Goal: Task Accomplishment & Management: Manage account settings

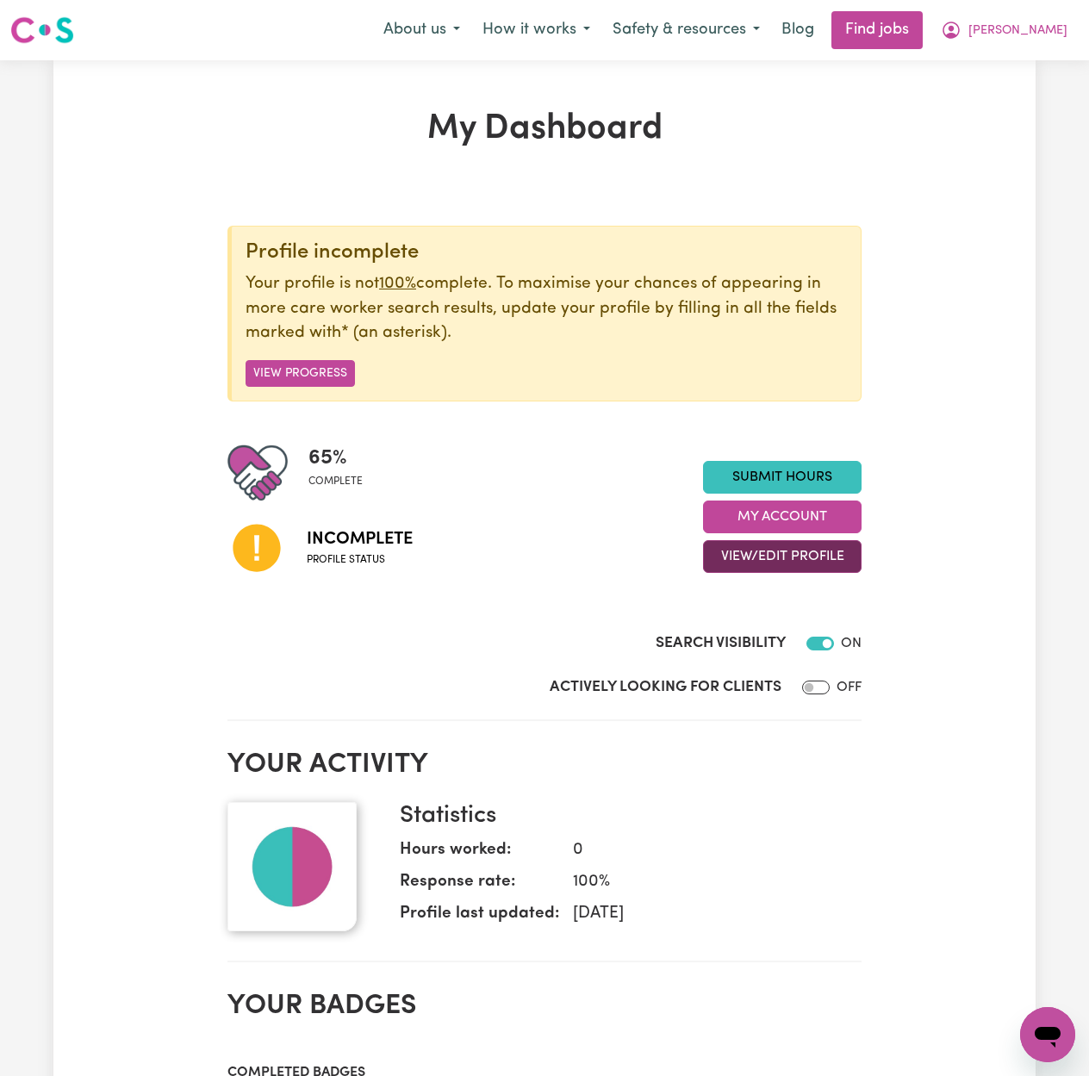
click at [786, 549] on button "View/Edit Profile" at bounding box center [782, 556] width 159 height 33
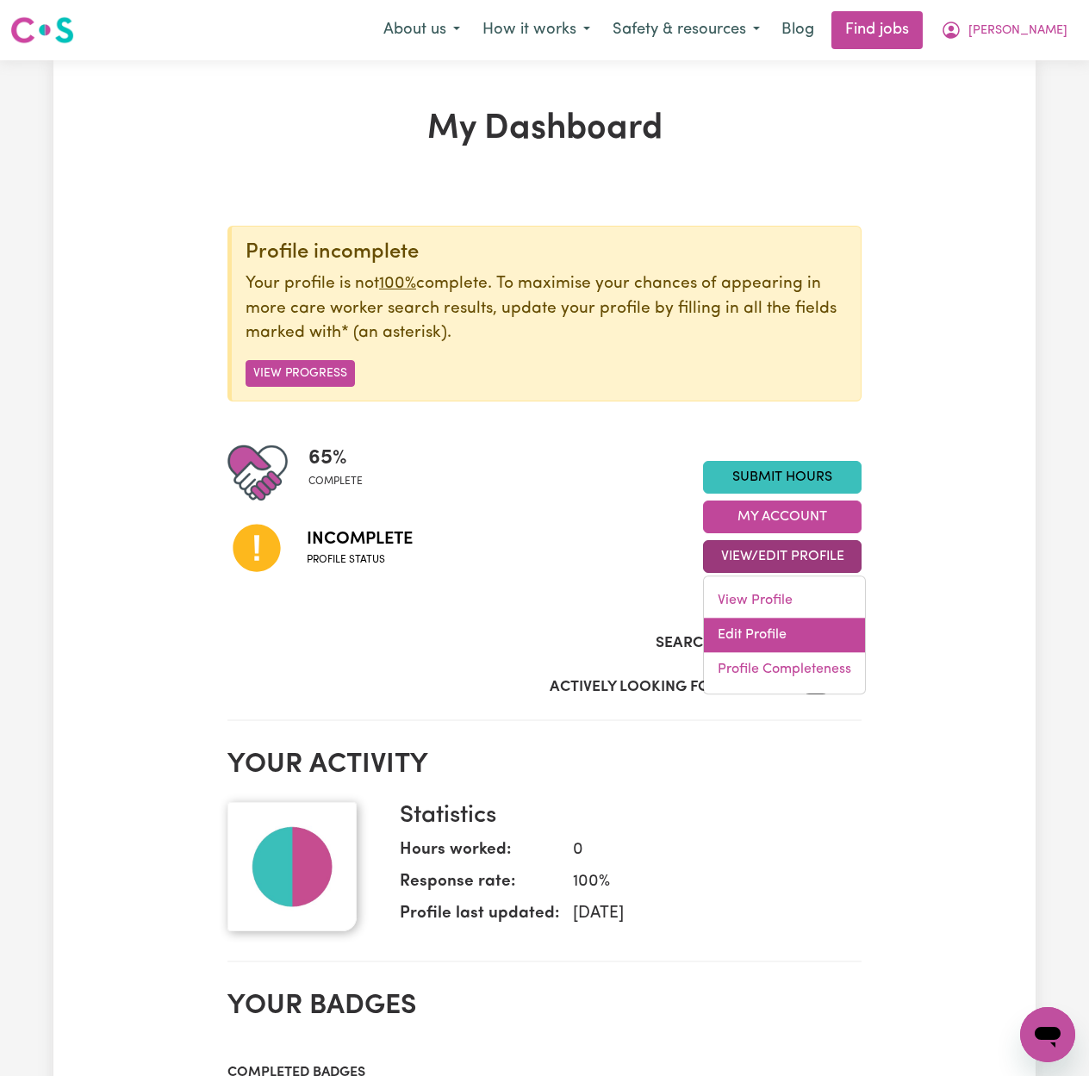
click at [738, 646] on link "Edit Profile" at bounding box center [784, 636] width 161 height 34
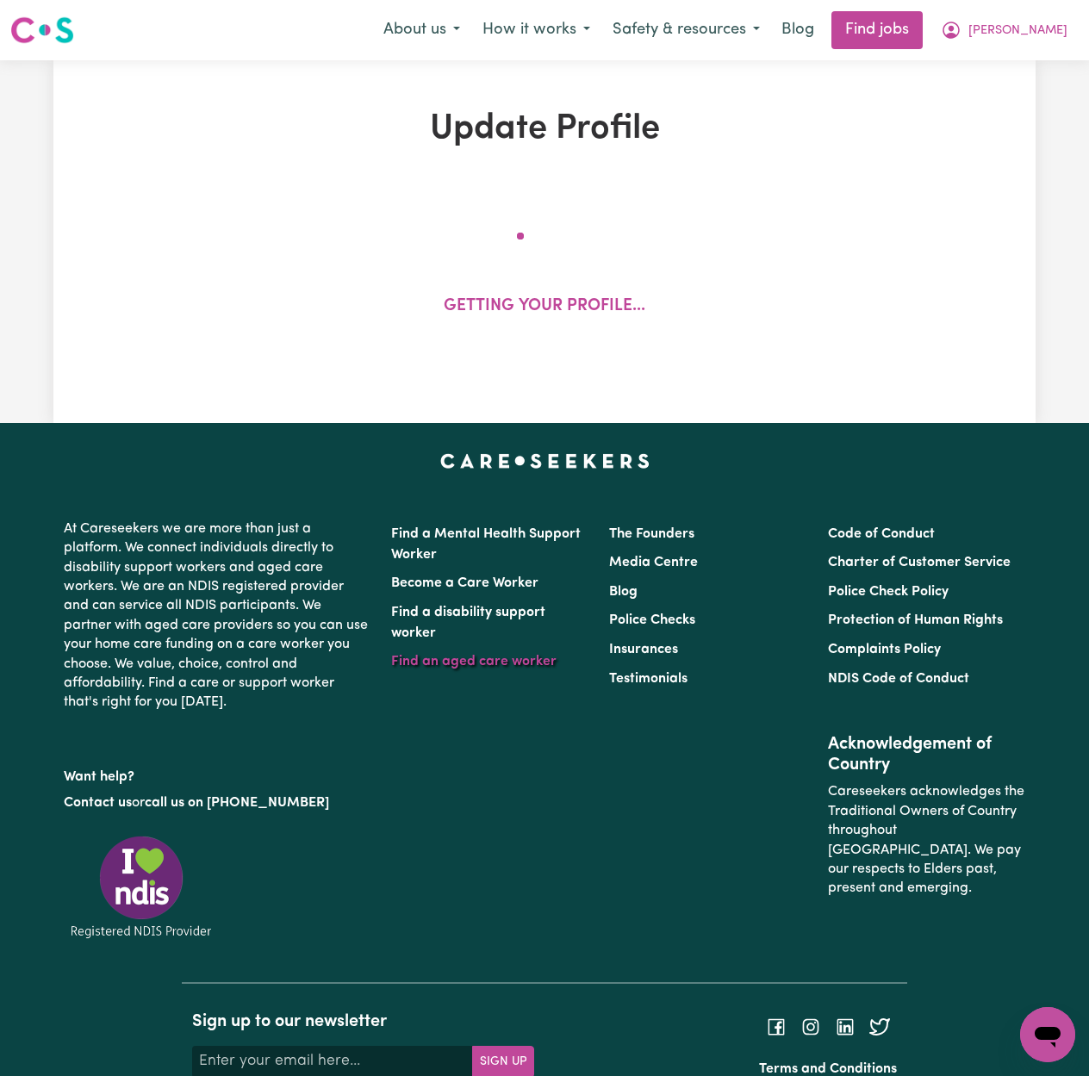
select select "[DEMOGRAPHIC_DATA]"
select select "[DEMOGRAPHIC_DATA] Citizen"
select select "Studying a healthcare related degree or qualification"
select select "40"
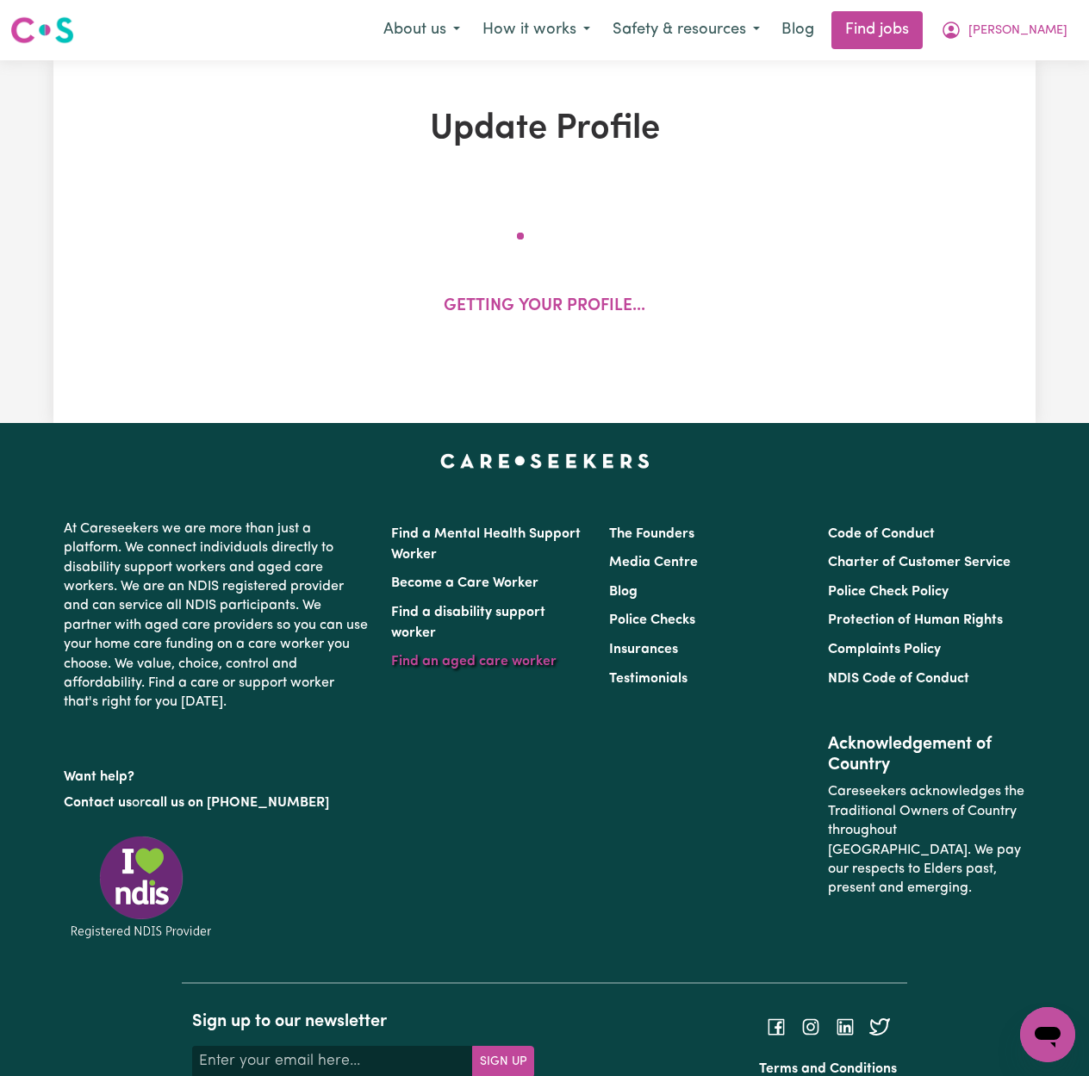
select select "50"
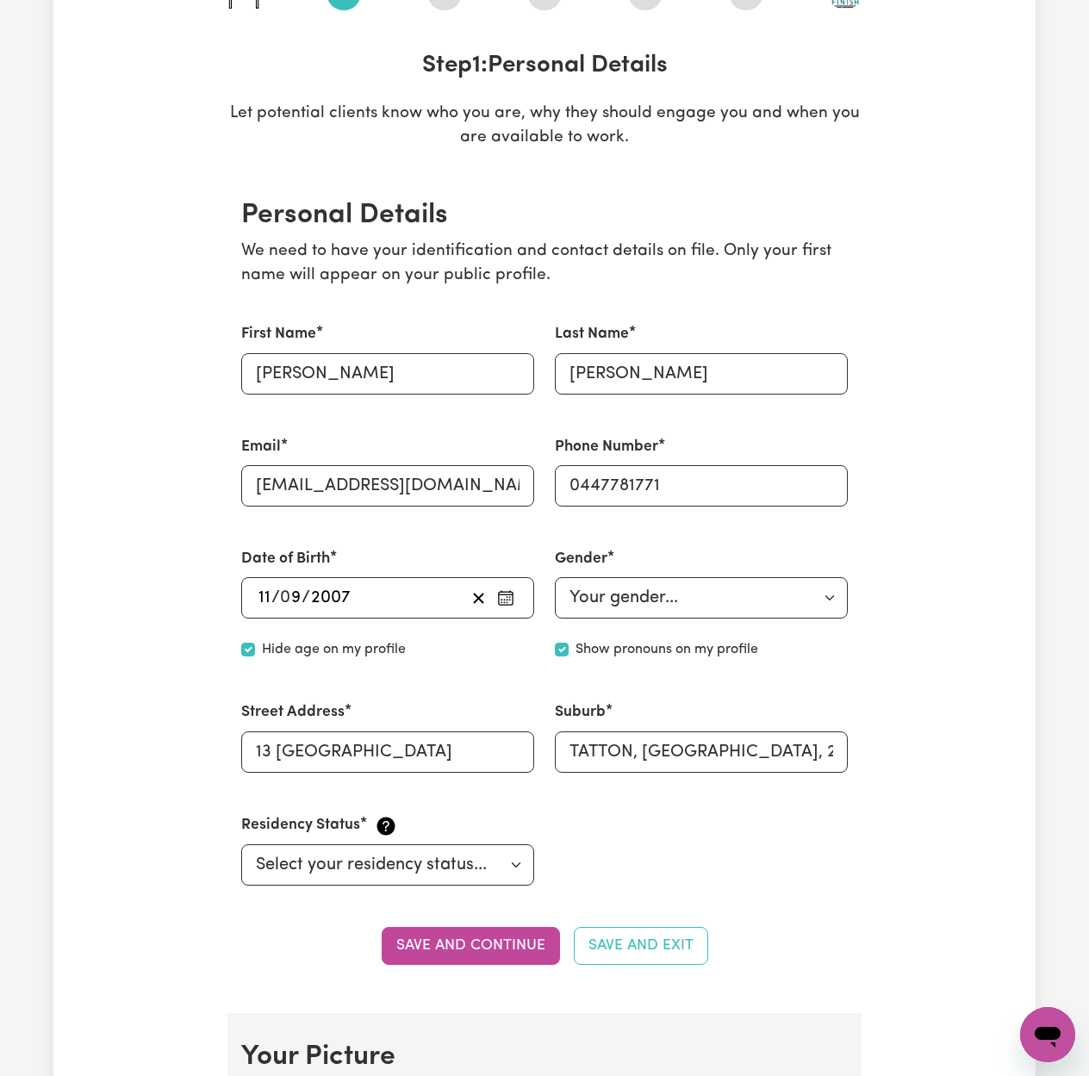
scroll to position [345, 0]
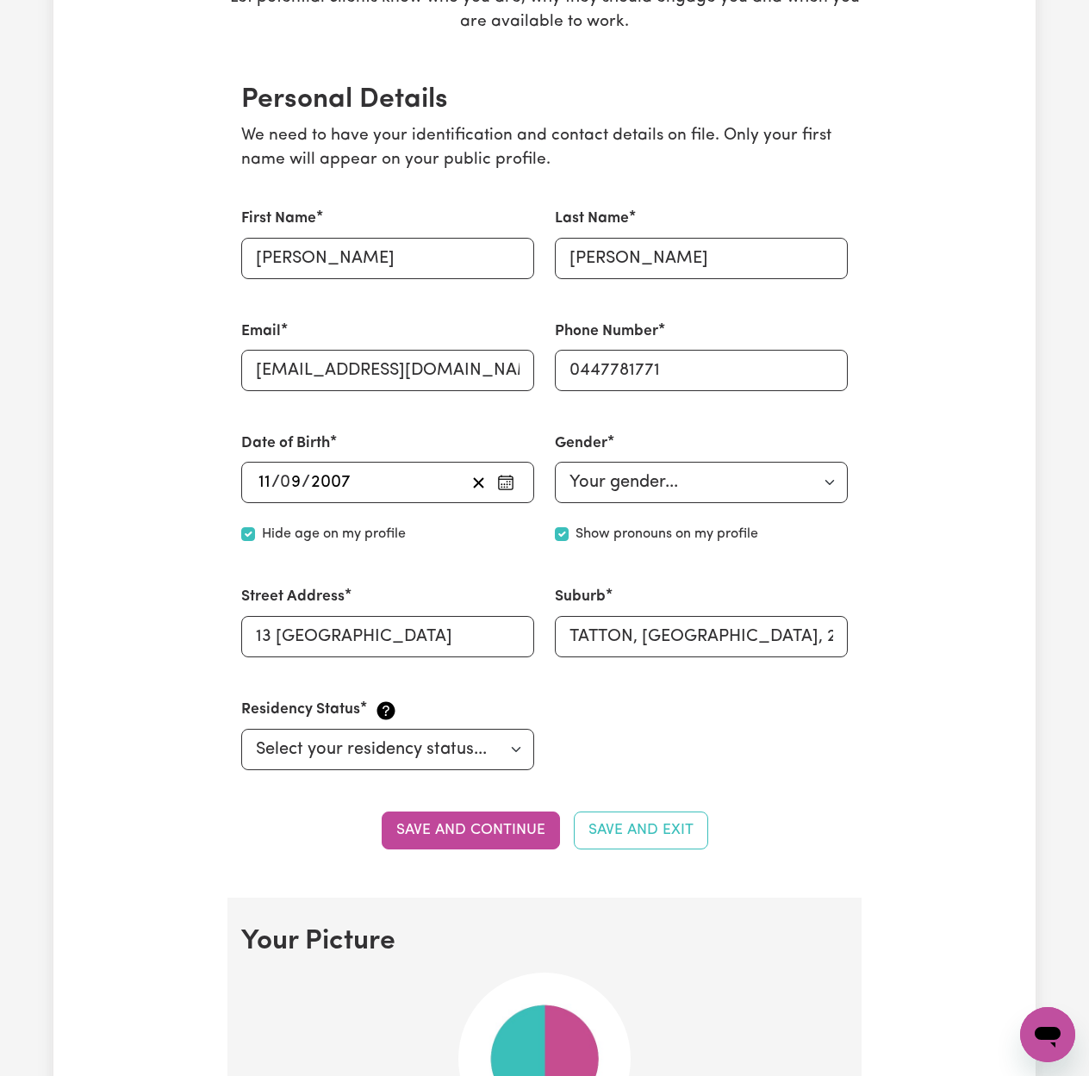
click at [518, 479] on button "button" at bounding box center [506, 483] width 28 height 26
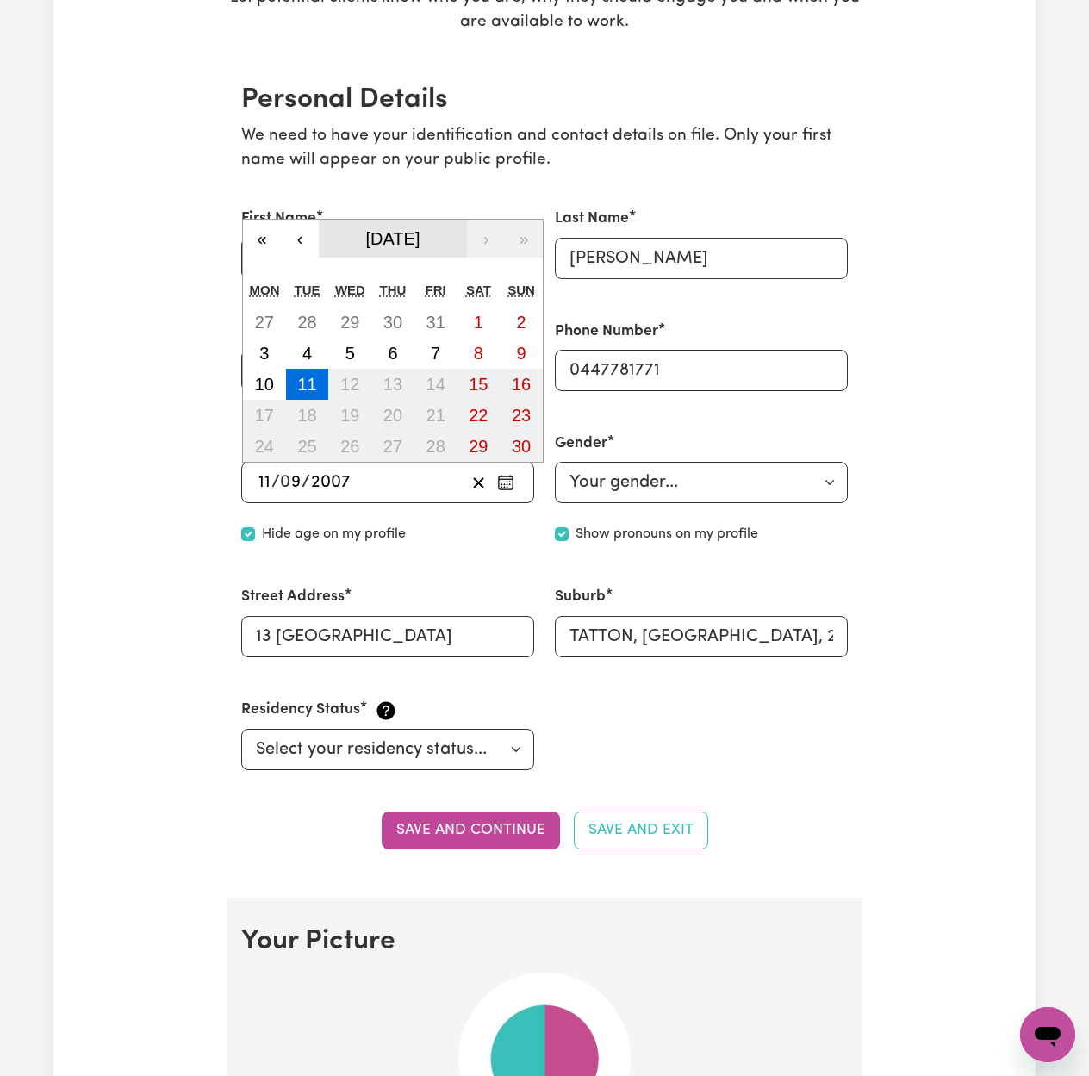
click at [366, 246] on span "[DATE]" at bounding box center [393, 238] width 54 height 19
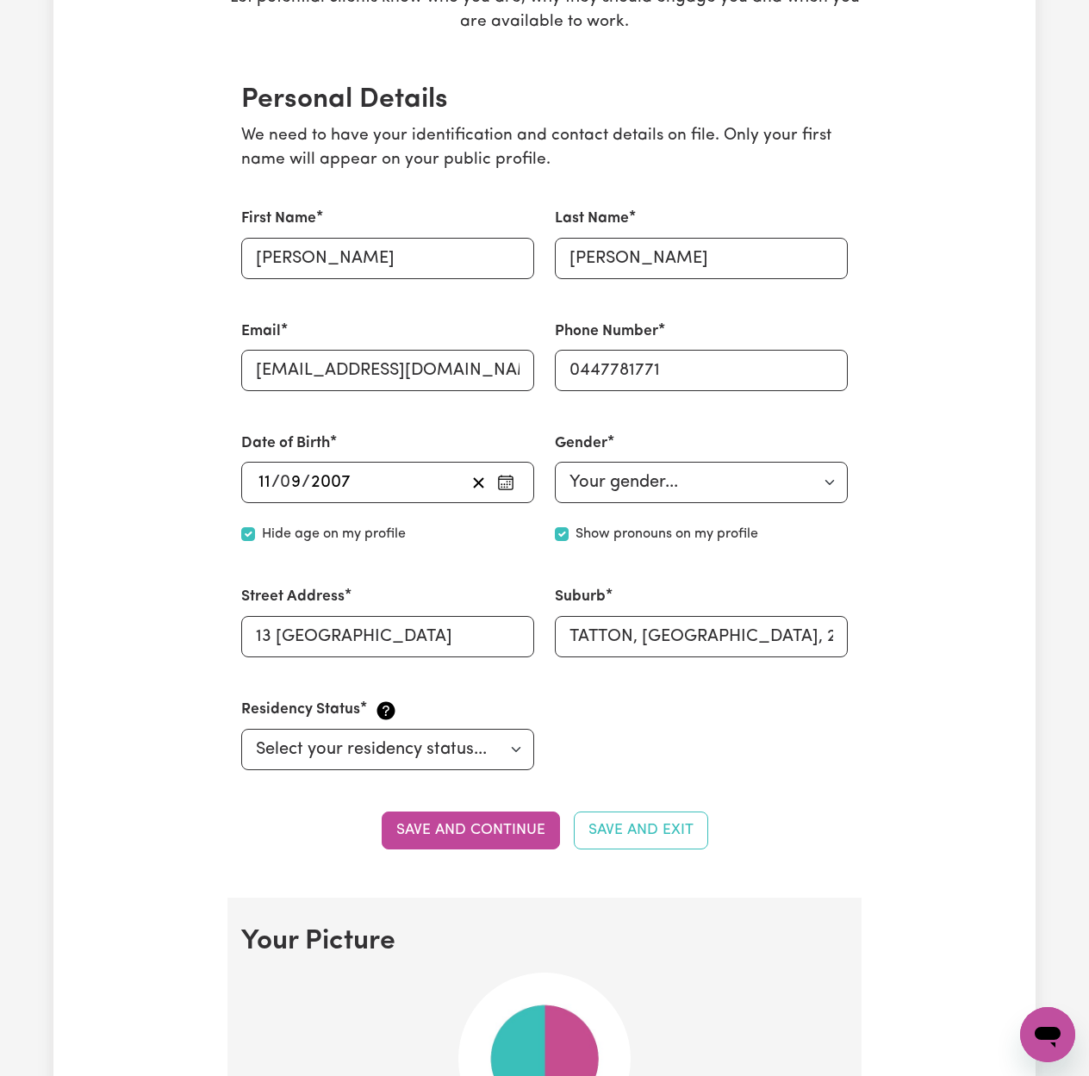
scroll to position [0, 0]
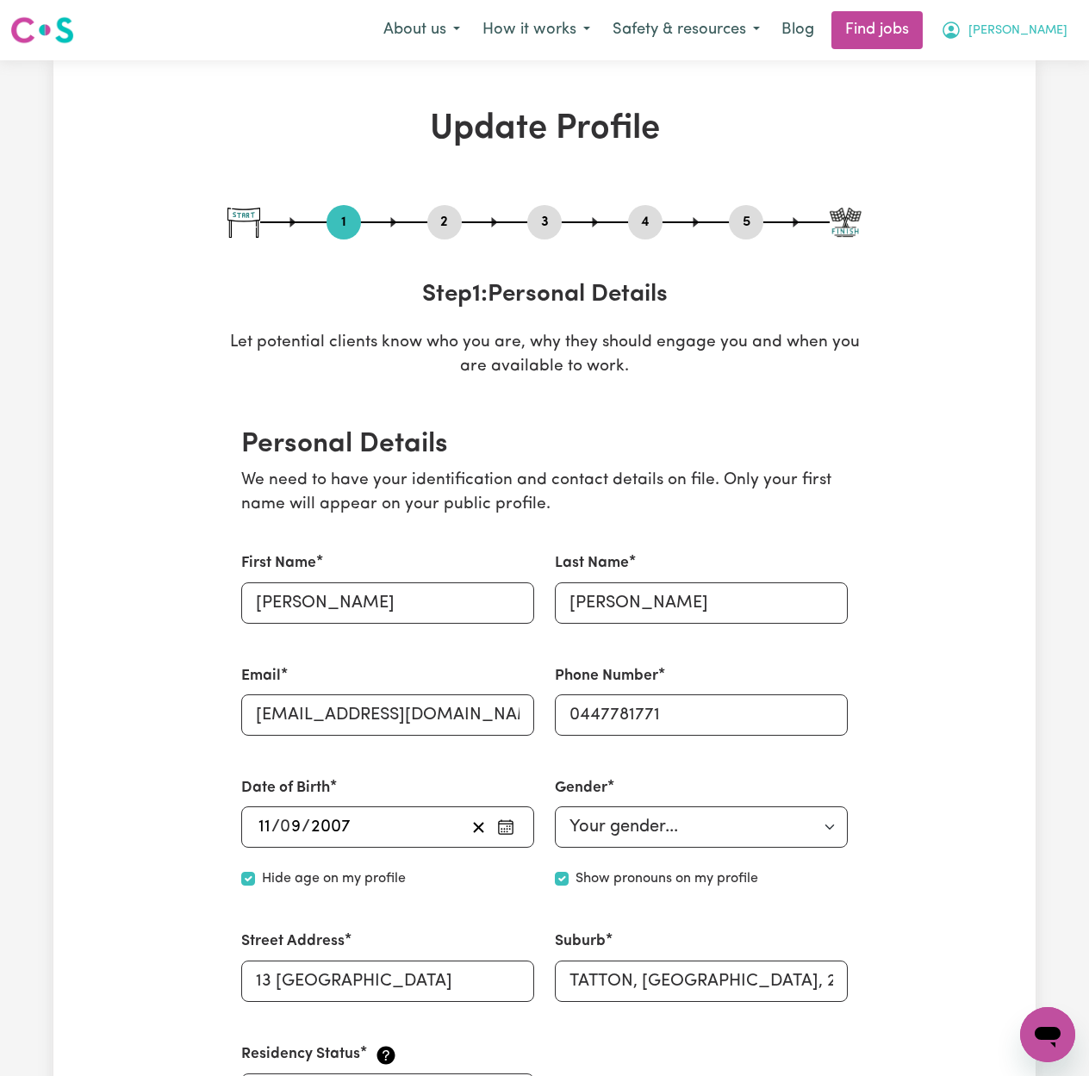
click at [1031, 31] on span "[PERSON_NAME]" at bounding box center [1018, 31] width 99 height 19
click at [1010, 90] on link "My Dashboard" at bounding box center [1010, 99] width 136 height 33
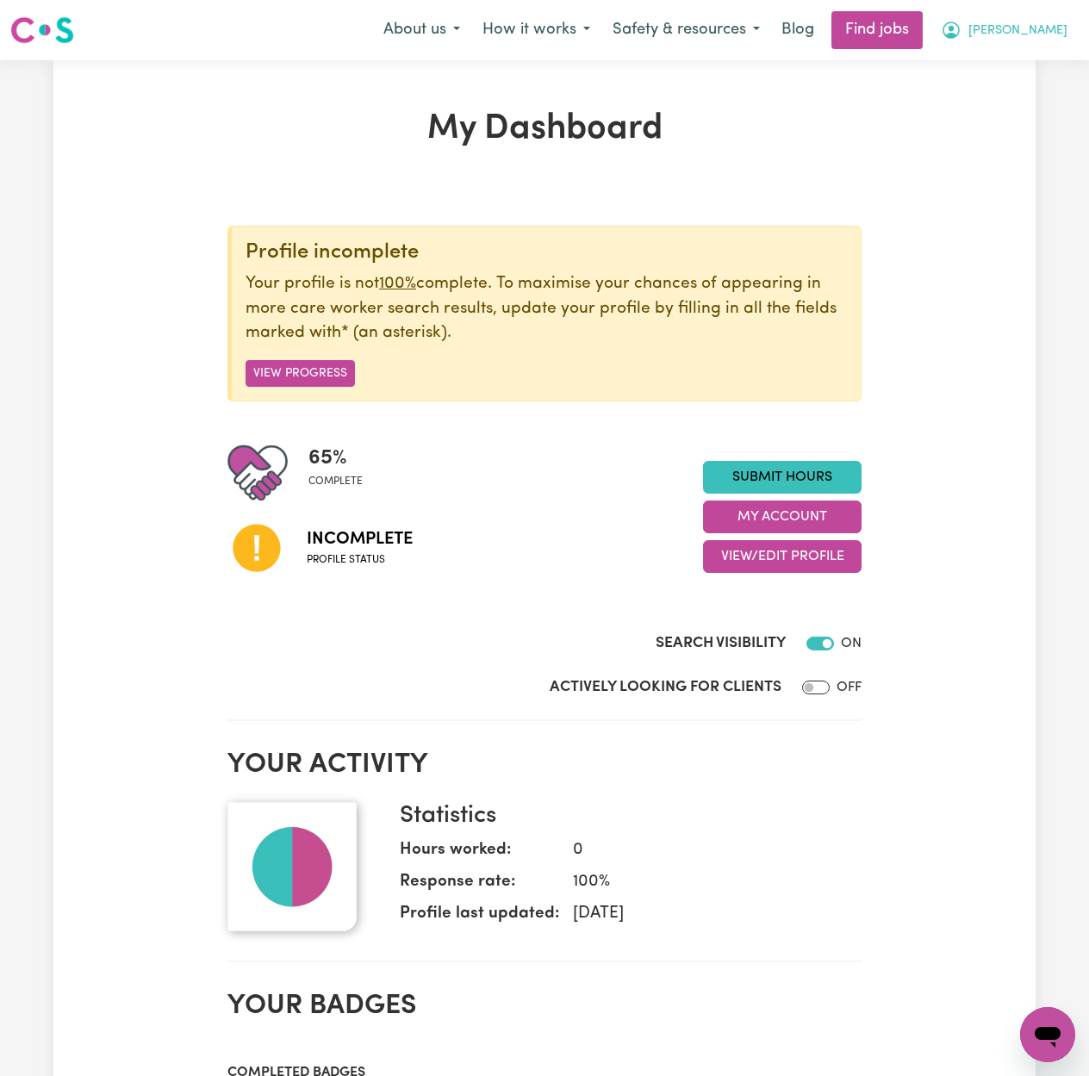
click at [1056, 16] on button "[PERSON_NAME]" at bounding box center [1004, 30] width 149 height 36
click at [1021, 112] on link "My Dashboard" at bounding box center [1010, 99] width 136 height 33
click at [1015, 140] on link "Logout" at bounding box center [1010, 131] width 136 height 33
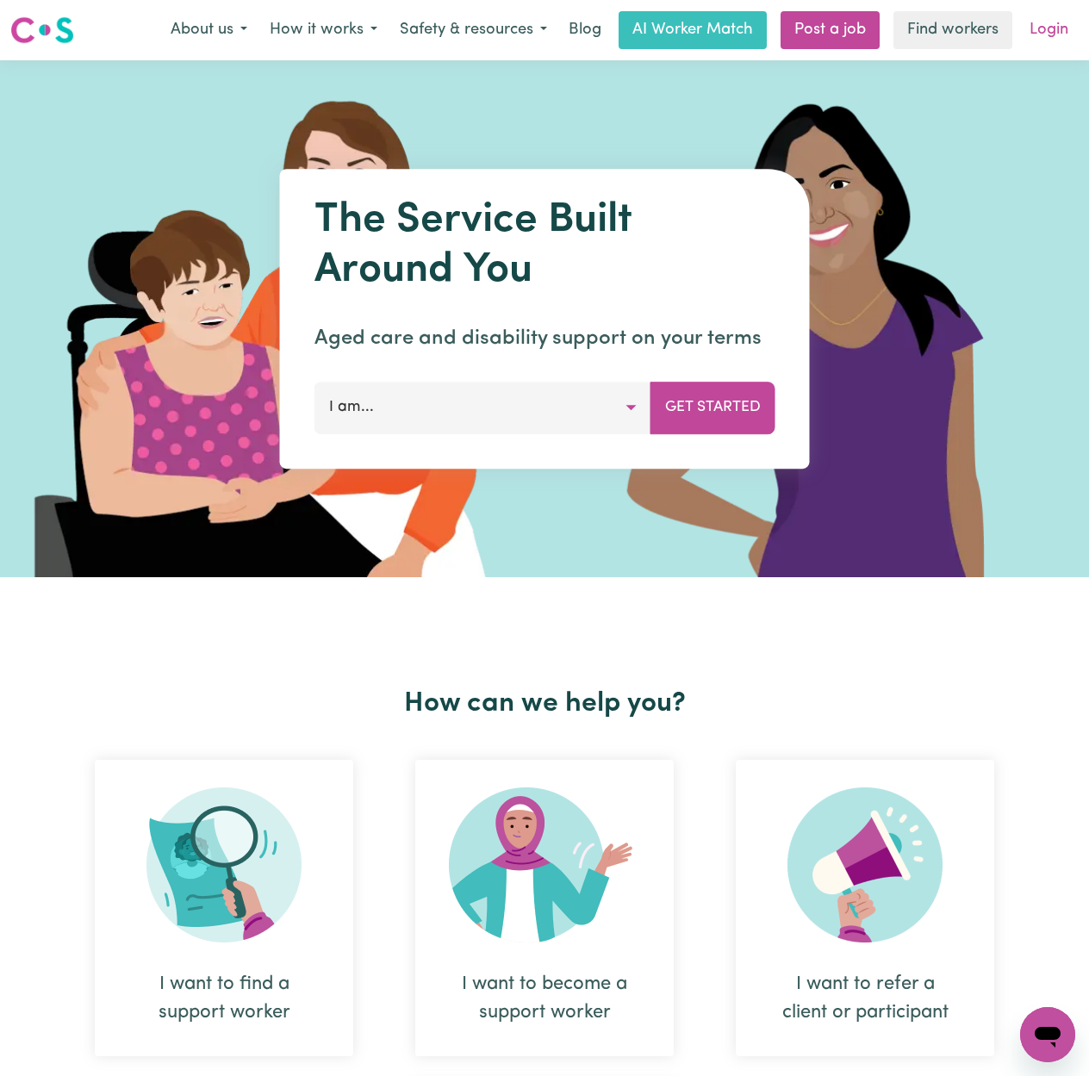
click at [1058, 28] on link "Login" at bounding box center [1049, 30] width 59 height 38
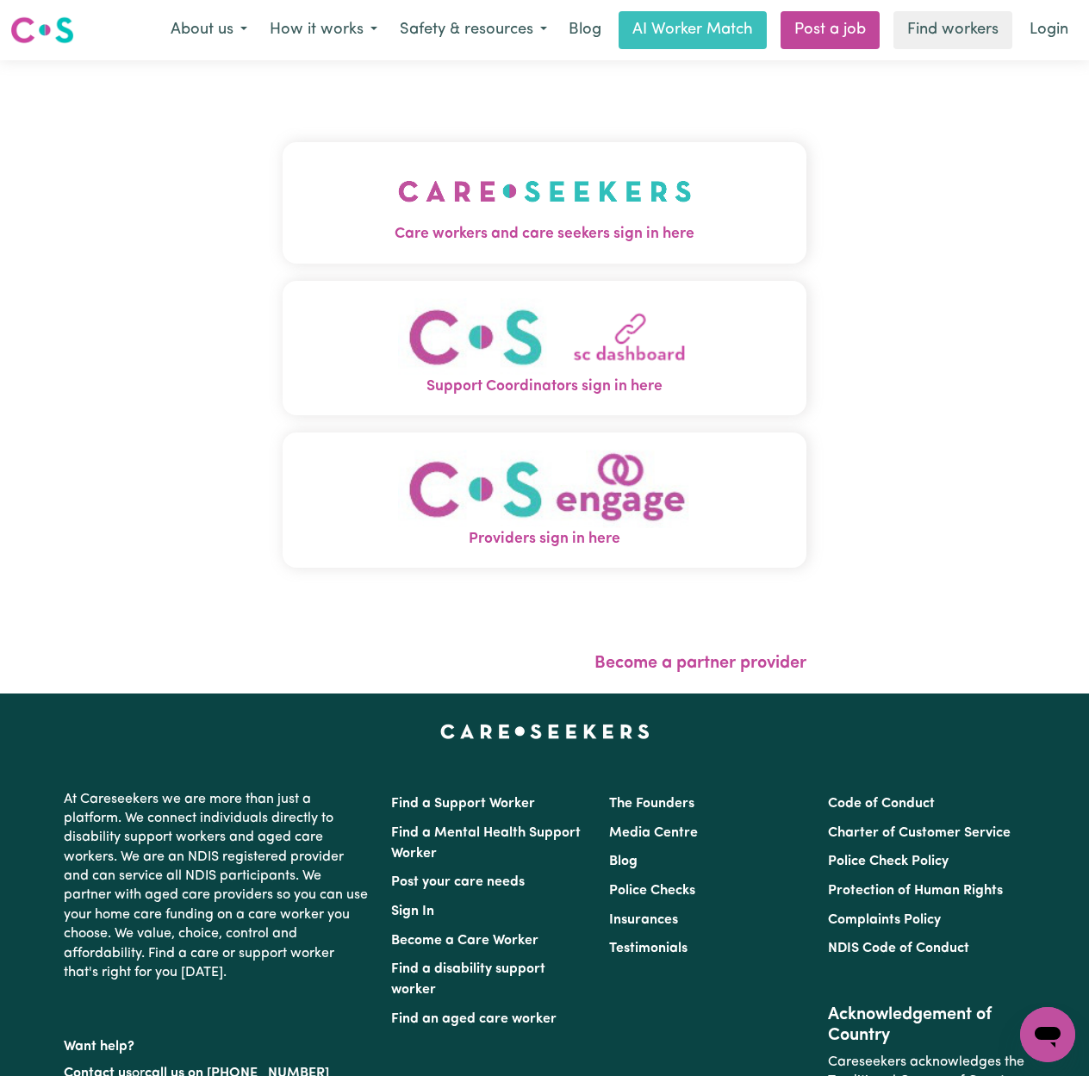
click at [610, 173] on div "Care workers and care seekers sign in here Support Coordinators sign in here Pr…" at bounding box center [544, 376] width 545 height 633
click at [476, 204] on img "Care workers and care seekers sign in here" at bounding box center [545, 191] width 294 height 64
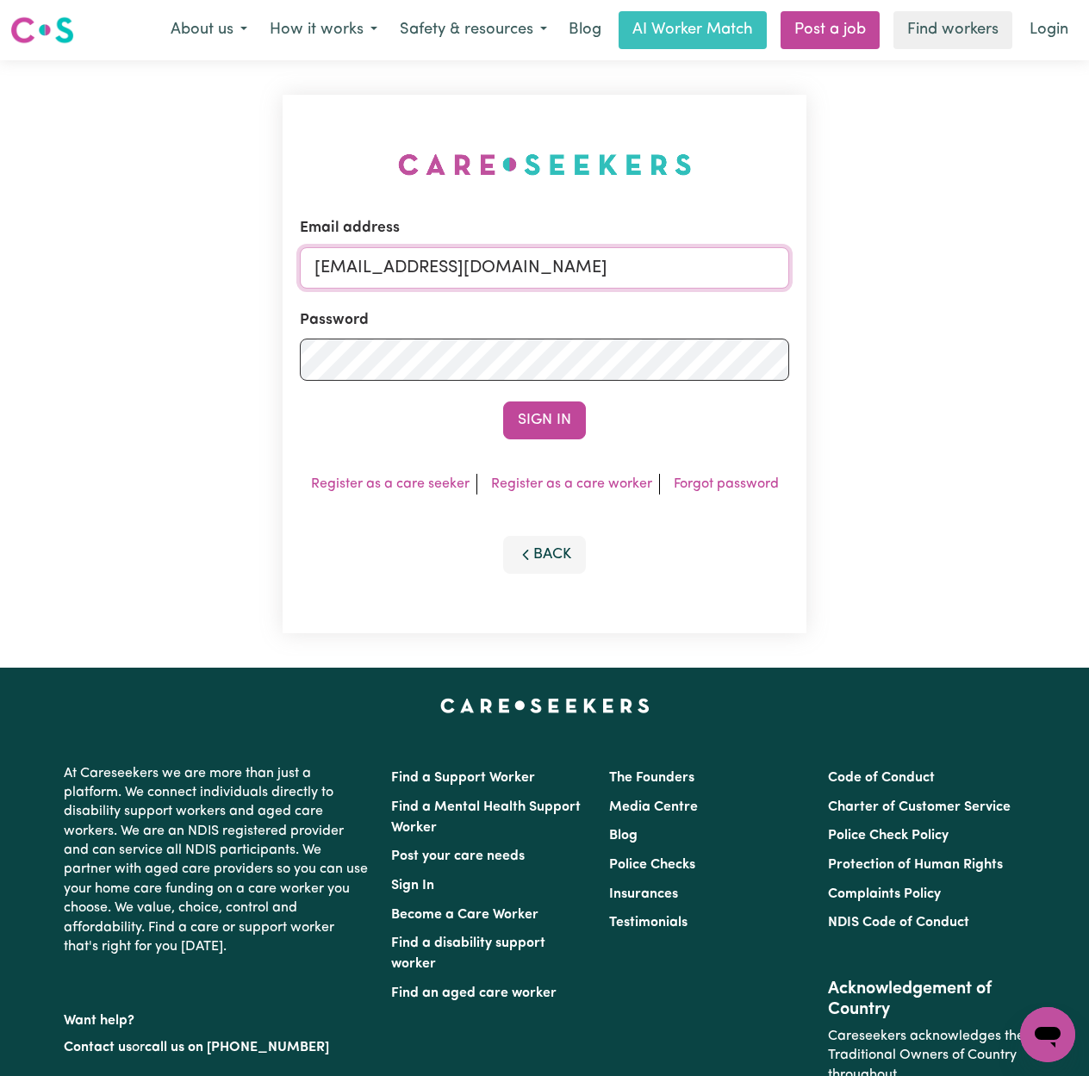
click at [449, 278] on input "[EMAIL_ADDRESS][DOMAIN_NAME]" at bounding box center [545, 267] width 490 height 41
drag, startPoint x: 404, startPoint y: 262, endPoint x: 831, endPoint y: 270, distance: 426.7
click at [836, 267] on div "Email address Superuser~[EMAIL_ADDRESS][DOMAIN_NAME] Password Sign In Register …" at bounding box center [544, 364] width 1089 height 608
type input "Superuser~[EMAIL_ADDRESS][DOMAIN_NAME]"
click at [498, 415] on div "Sign In" at bounding box center [545, 421] width 490 height 38
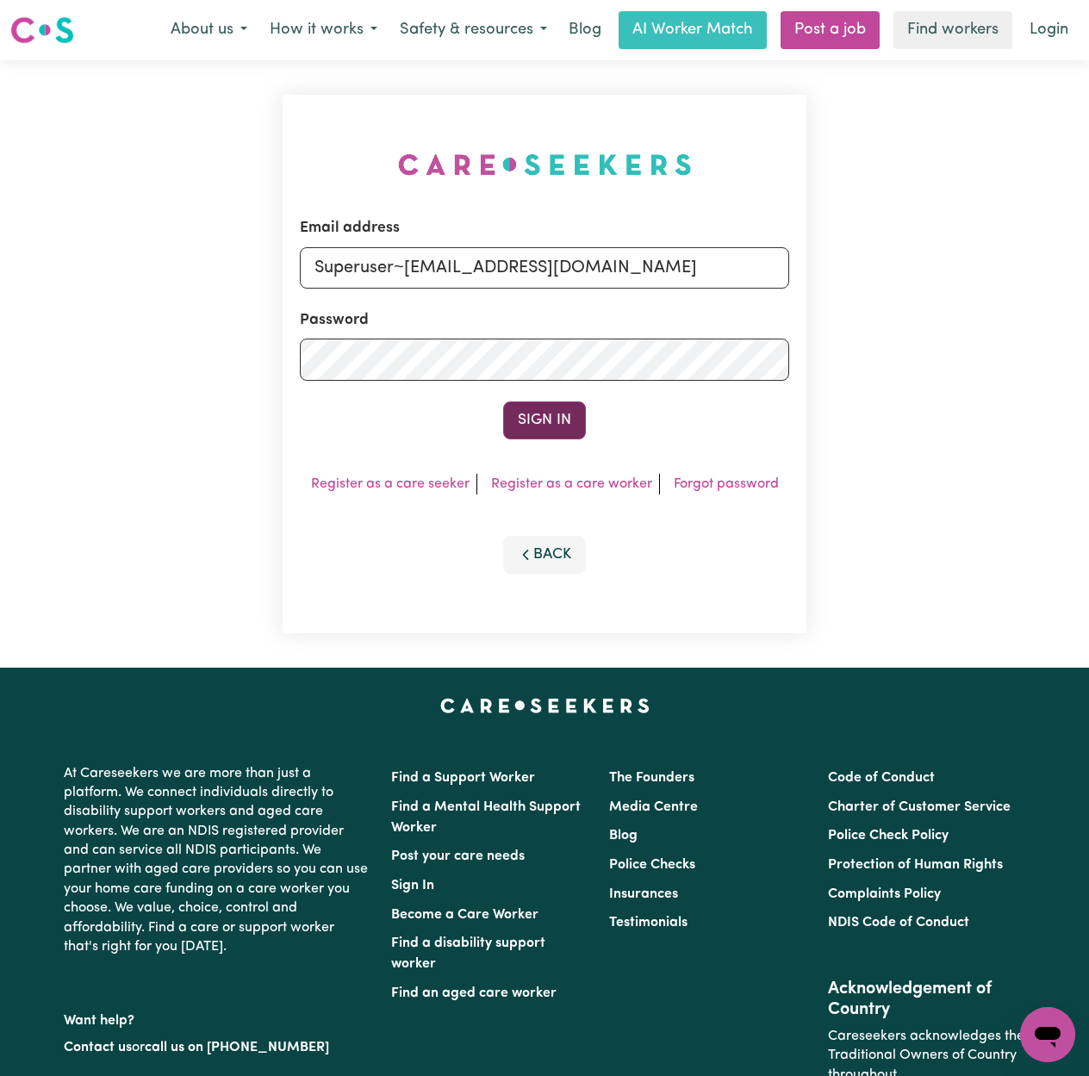
click at [521, 419] on button "Sign In" at bounding box center [544, 421] width 83 height 38
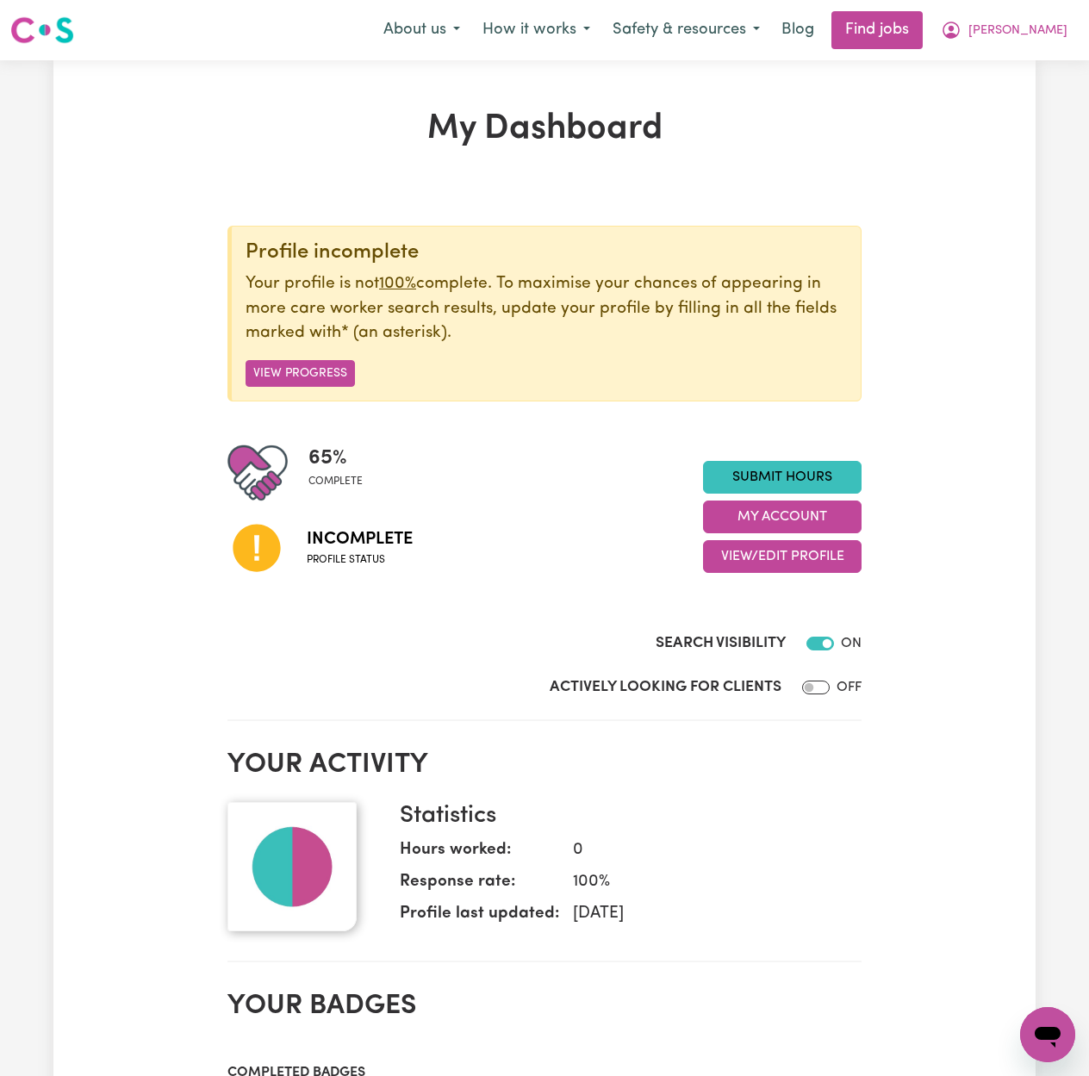
scroll to position [115, 0]
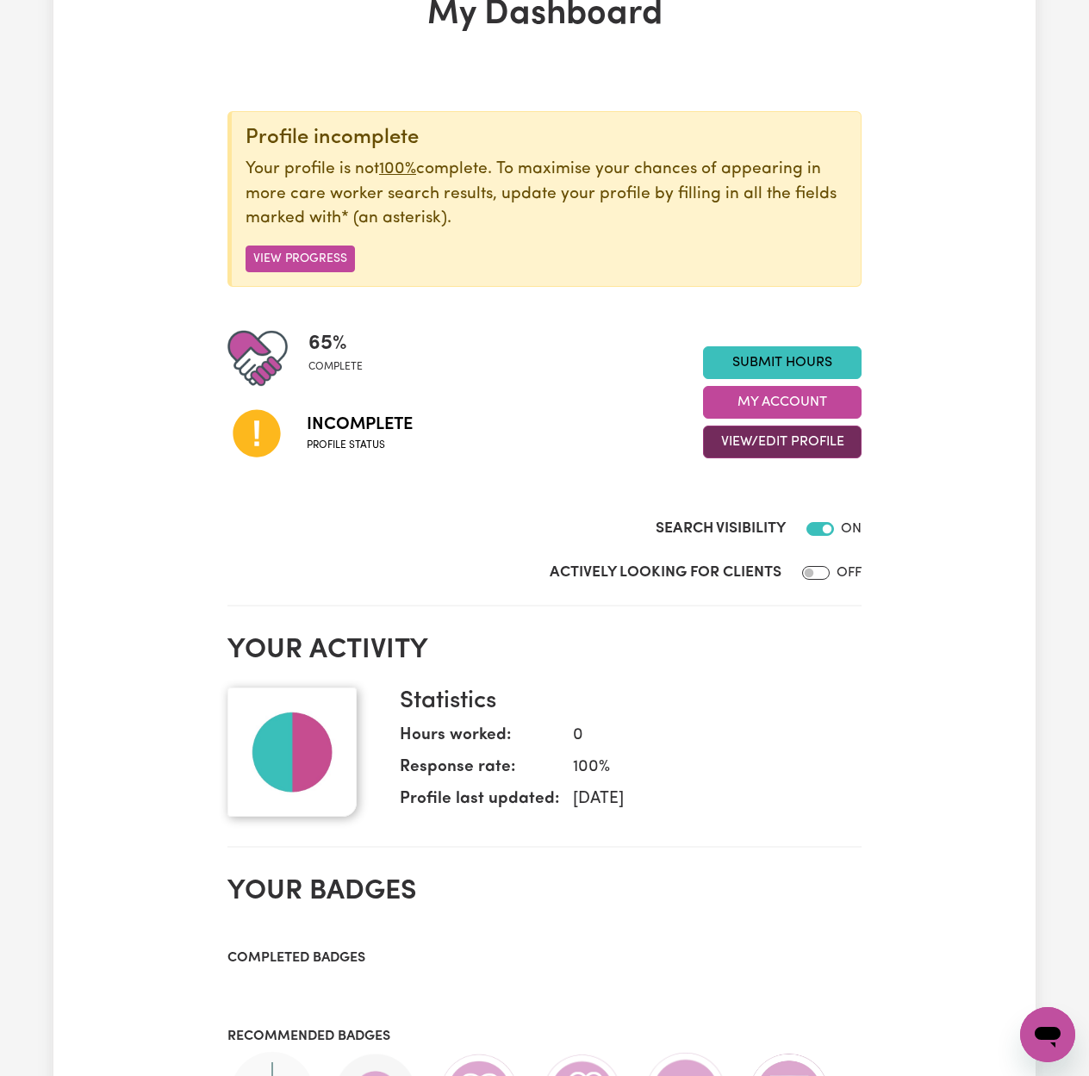
click at [746, 452] on button "View/Edit Profile" at bounding box center [782, 442] width 159 height 33
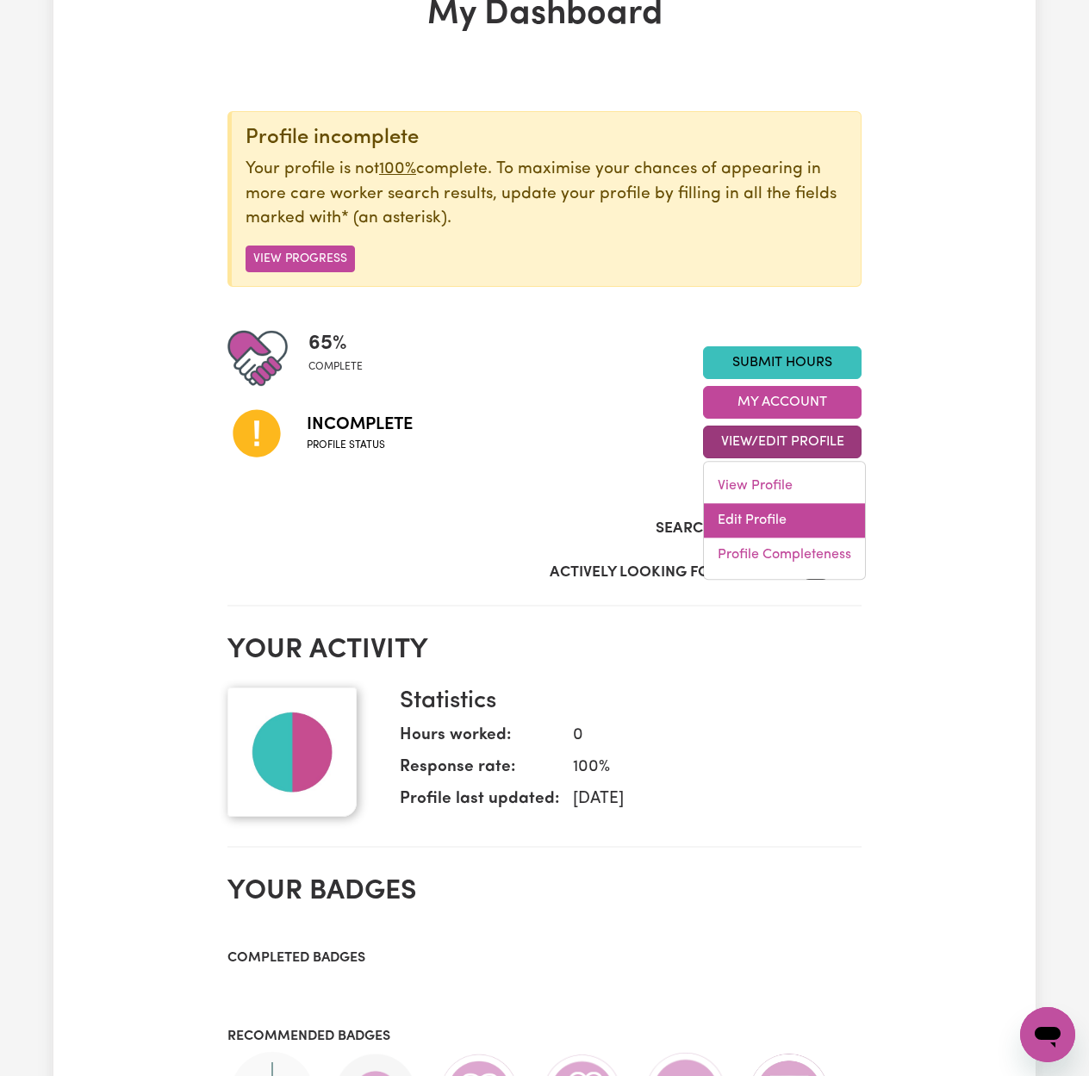
click at [732, 519] on link "Edit Profile" at bounding box center [784, 521] width 161 height 34
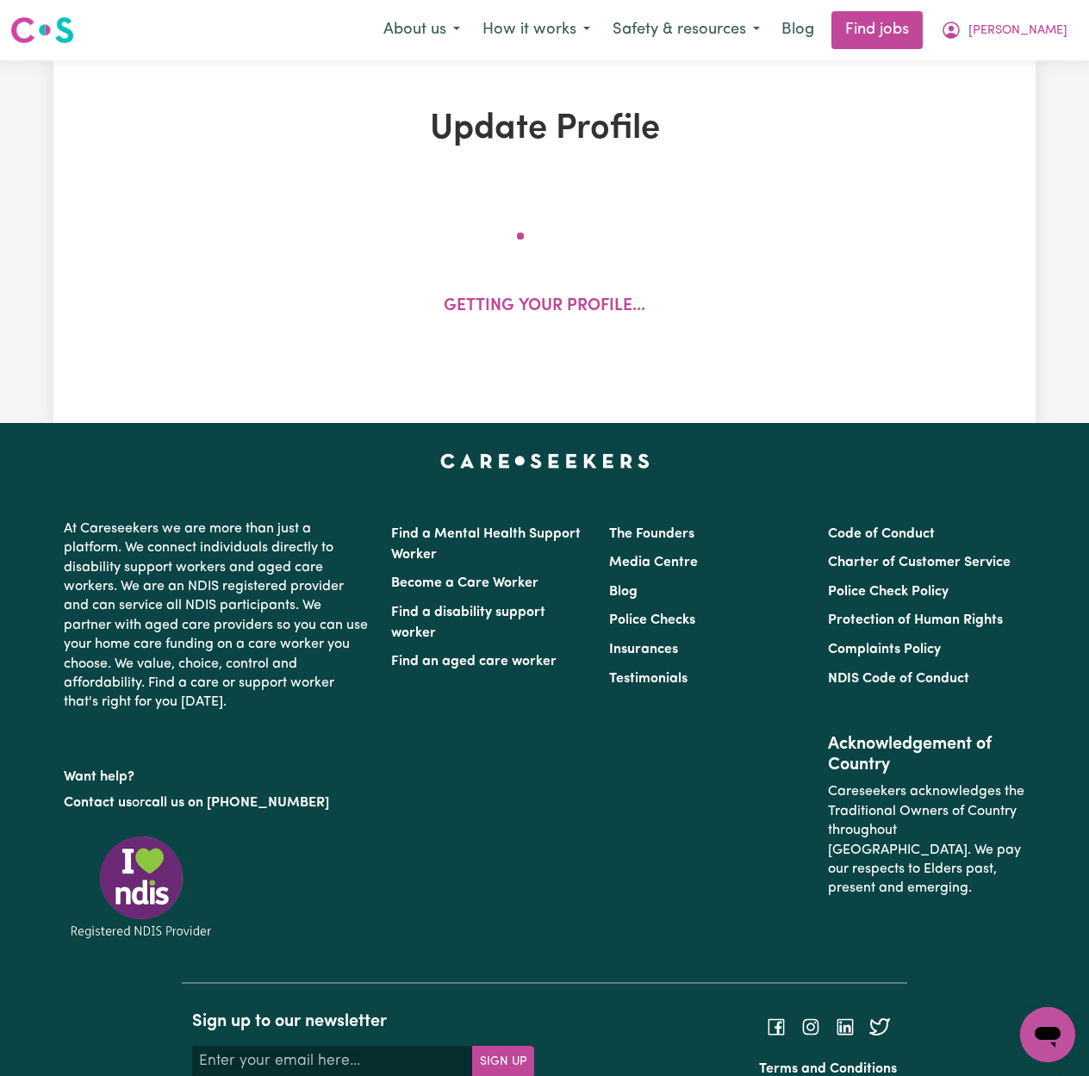
select select "[DEMOGRAPHIC_DATA]"
select select "[DEMOGRAPHIC_DATA] Citizen"
select select "Studying a healthcare related degree or qualification"
select select "40"
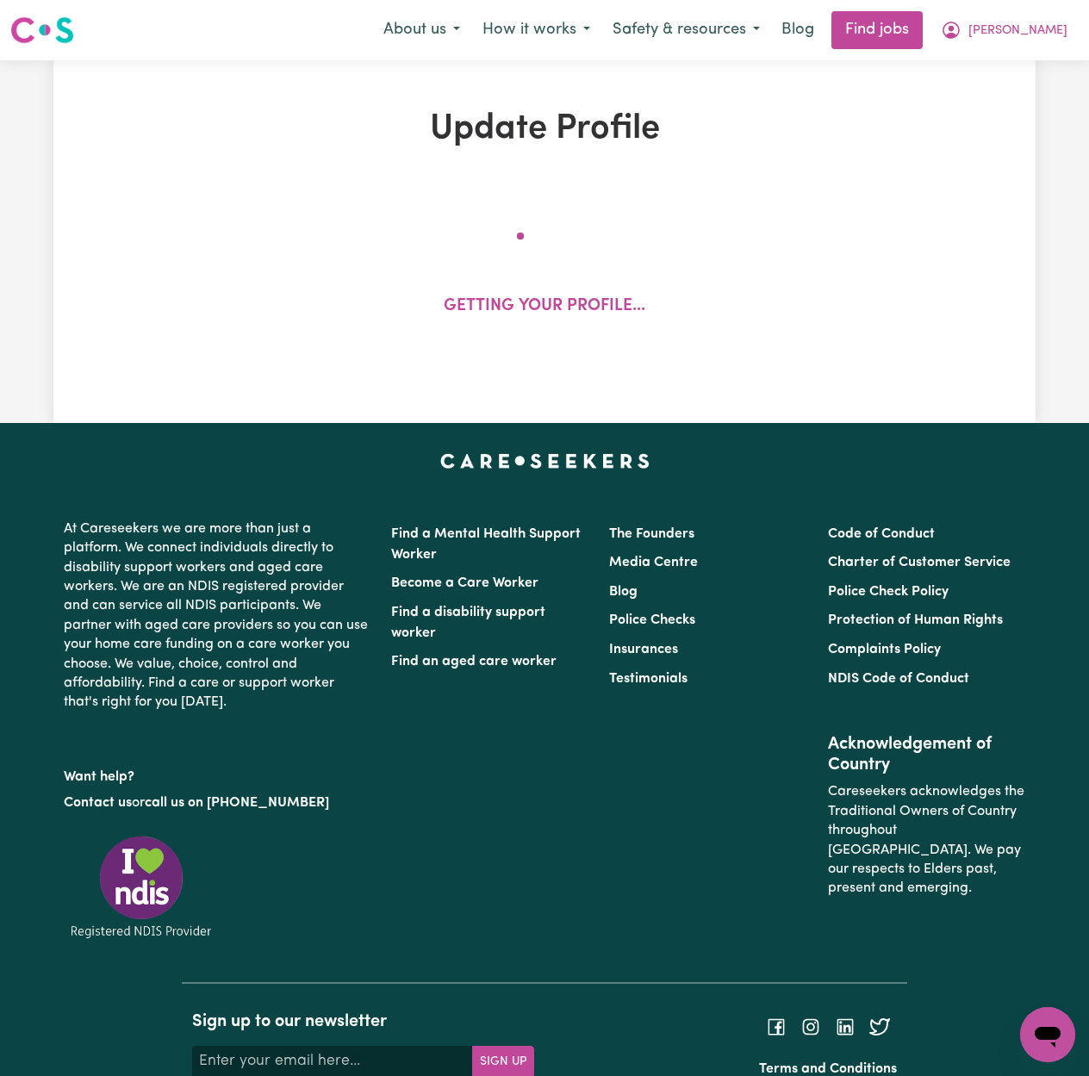
select select "50"
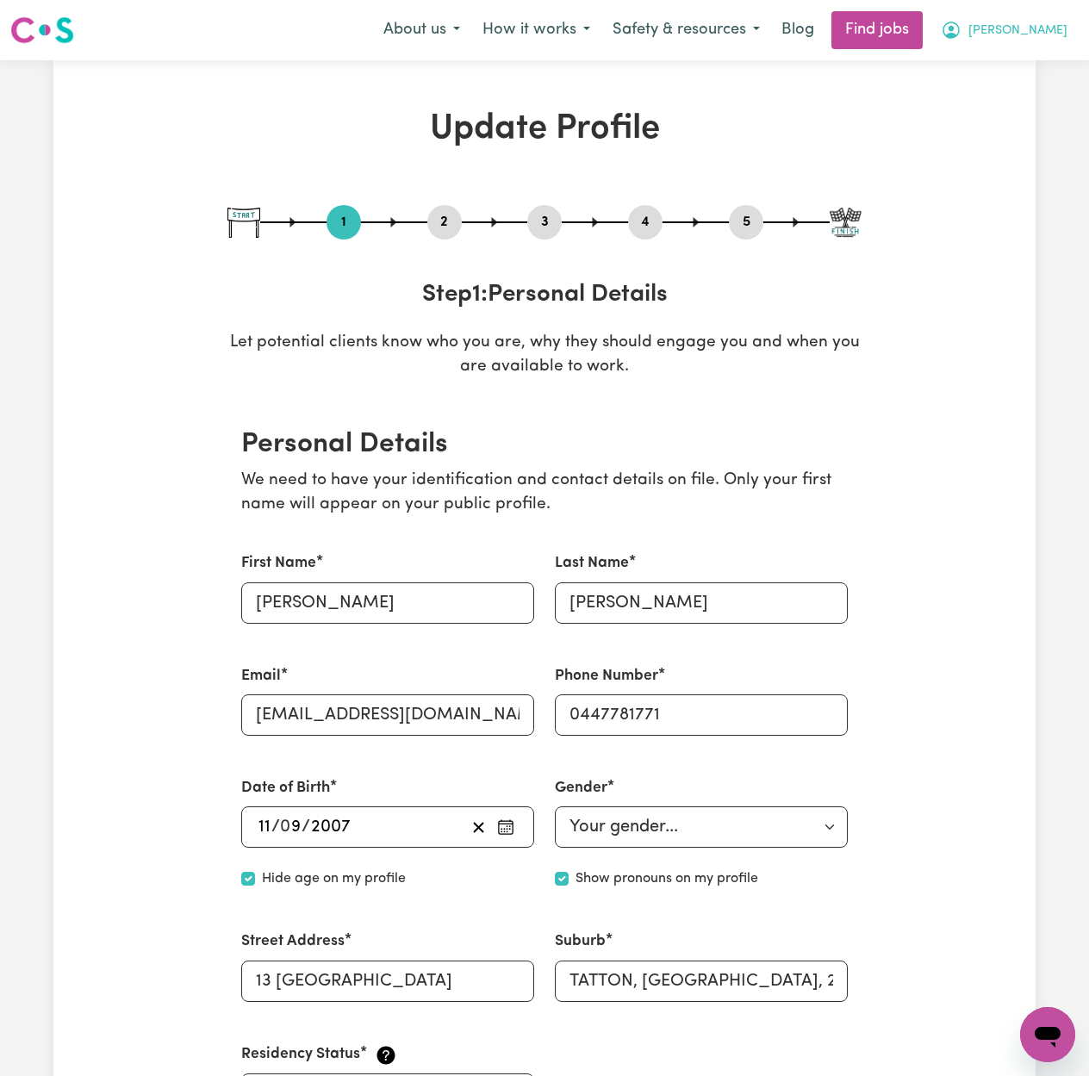
click at [1064, 29] on button "[PERSON_NAME]" at bounding box center [1004, 30] width 149 height 36
click at [1031, 133] on link "Logout" at bounding box center [1010, 131] width 136 height 33
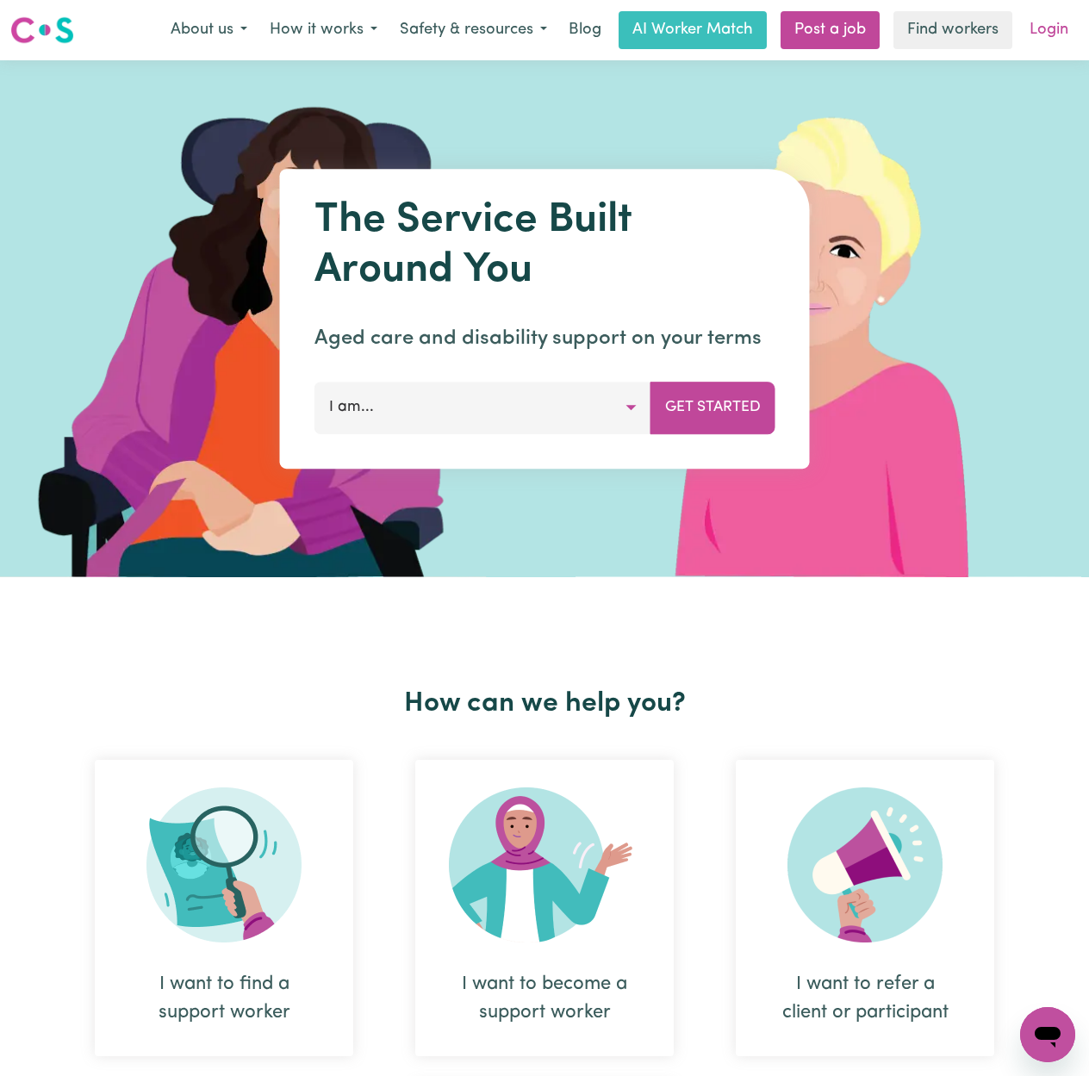
click at [1056, 14] on link "Login" at bounding box center [1049, 30] width 59 height 38
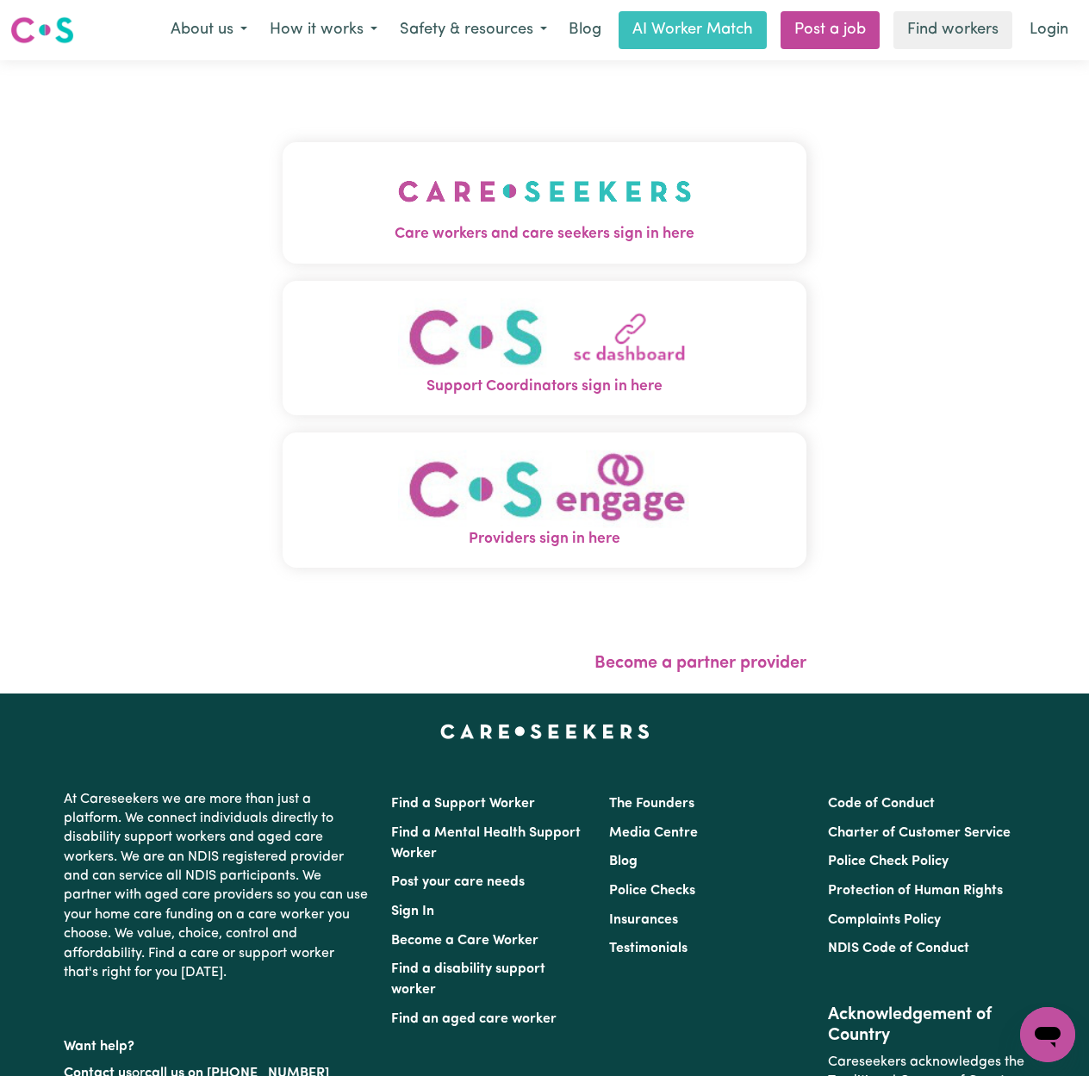
click at [569, 174] on button "Care workers and care seekers sign in here" at bounding box center [545, 202] width 524 height 121
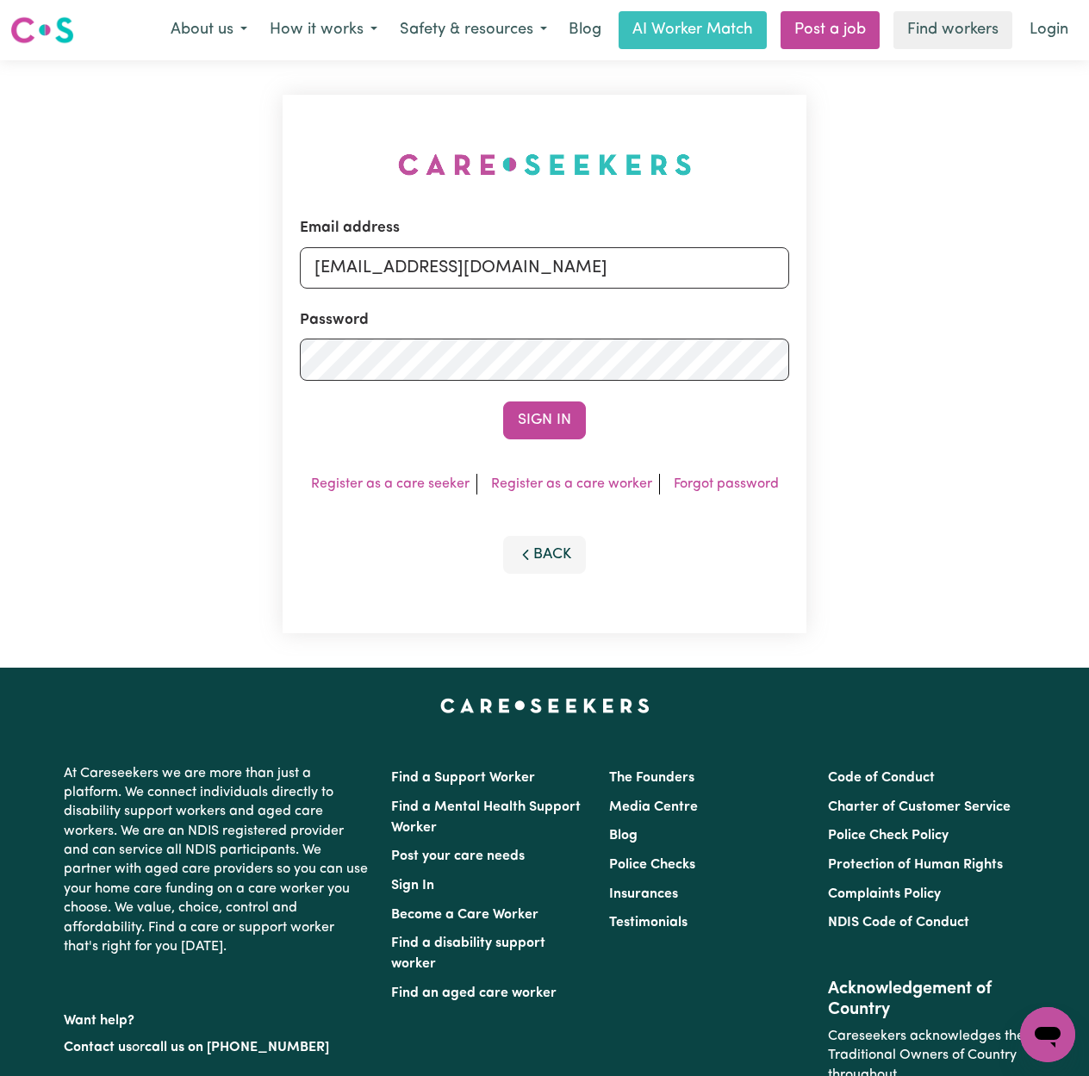
click at [495, 294] on form "Email address [EMAIL_ADDRESS][DOMAIN_NAME] Password Sign In" at bounding box center [545, 328] width 490 height 222
drag, startPoint x: 501, startPoint y: 266, endPoint x: 498, endPoint y: 288, distance: 21.7
click at [501, 271] on input "[EMAIL_ADDRESS][DOMAIN_NAME]" at bounding box center [545, 267] width 490 height 41
drag, startPoint x: 408, startPoint y: 277, endPoint x: 814, endPoint y: 279, distance: 405.9
click at [814, 279] on div "Email address Superuser~[EMAIL_ADDRESS][DOMAIN_NAME] Password Sign In Register …" at bounding box center [544, 364] width 545 height 608
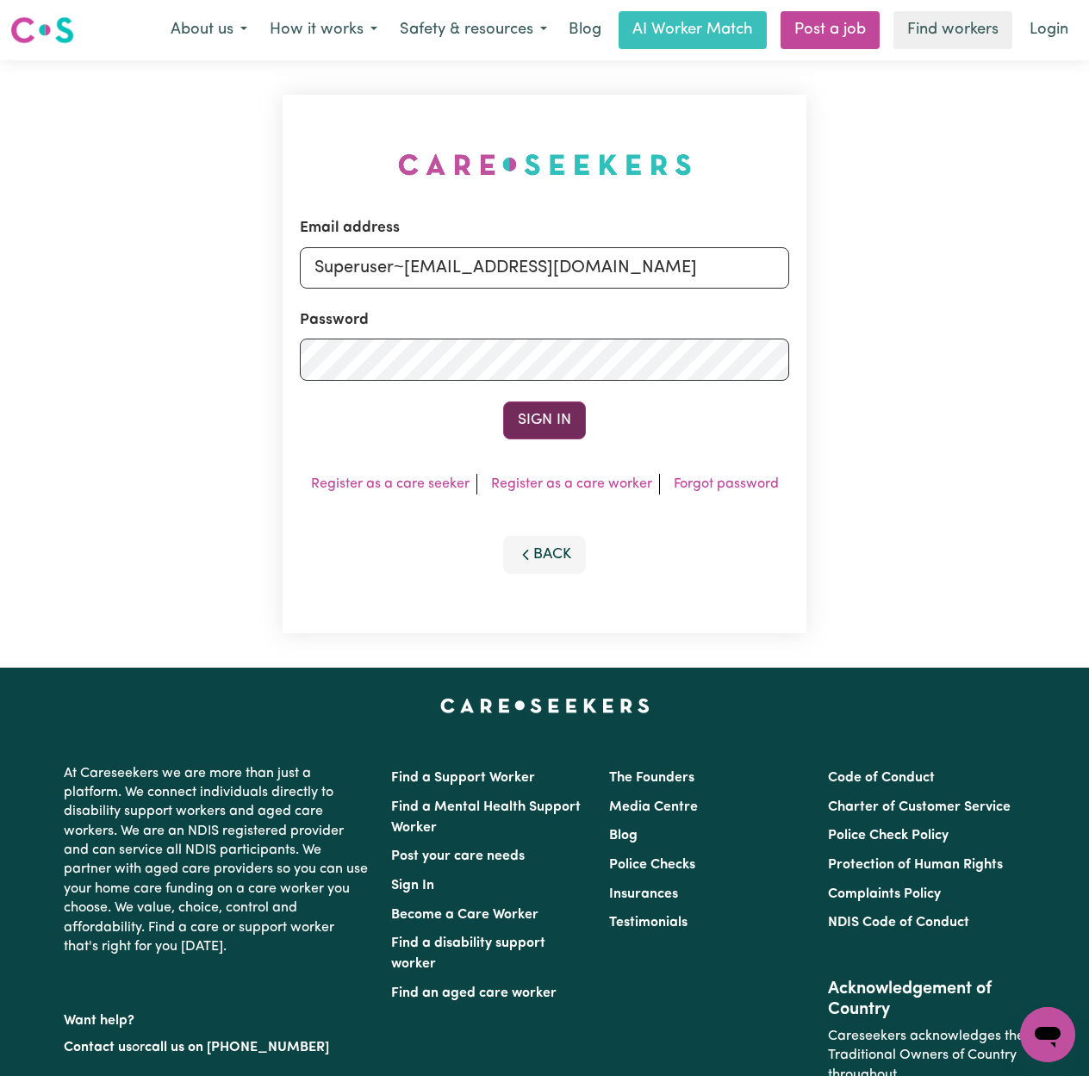
click at [546, 426] on button "Sign In" at bounding box center [544, 421] width 83 height 38
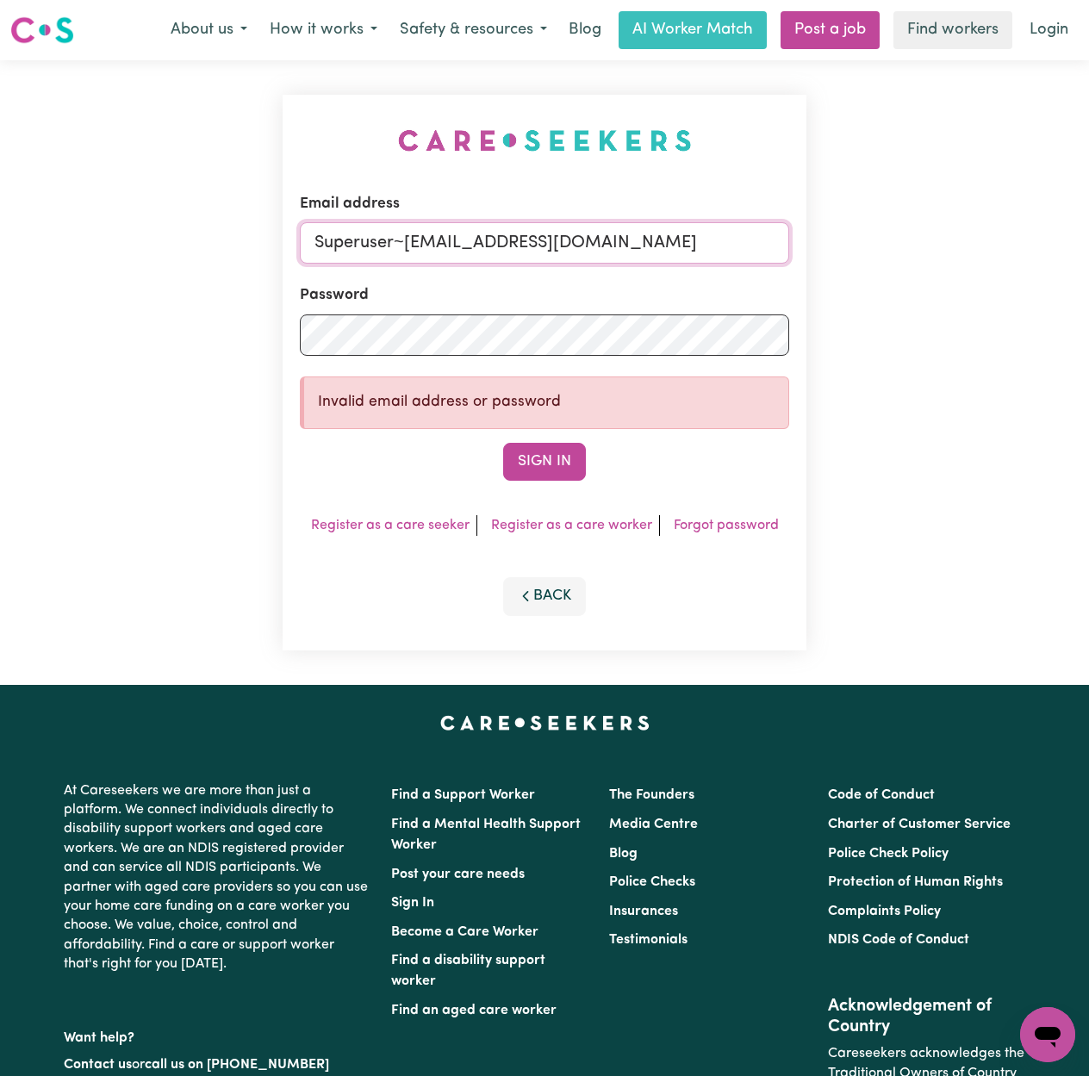
drag, startPoint x: 401, startPoint y: 234, endPoint x: 810, endPoint y: 256, distance: 409.9
click at [810, 256] on div "Email address Superuser~[EMAIL_ADDRESS][DOMAIN_NAME] Password Invalid email add…" at bounding box center [544, 372] width 545 height 625
paste input ".[EMAIL_ADDRESS][DOMAIN_NAME]"
type input "[EMAIL_ADDRESS][DOMAIN_NAME]"
click at [549, 466] on button "Sign In" at bounding box center [544, 462] width 83 height 38
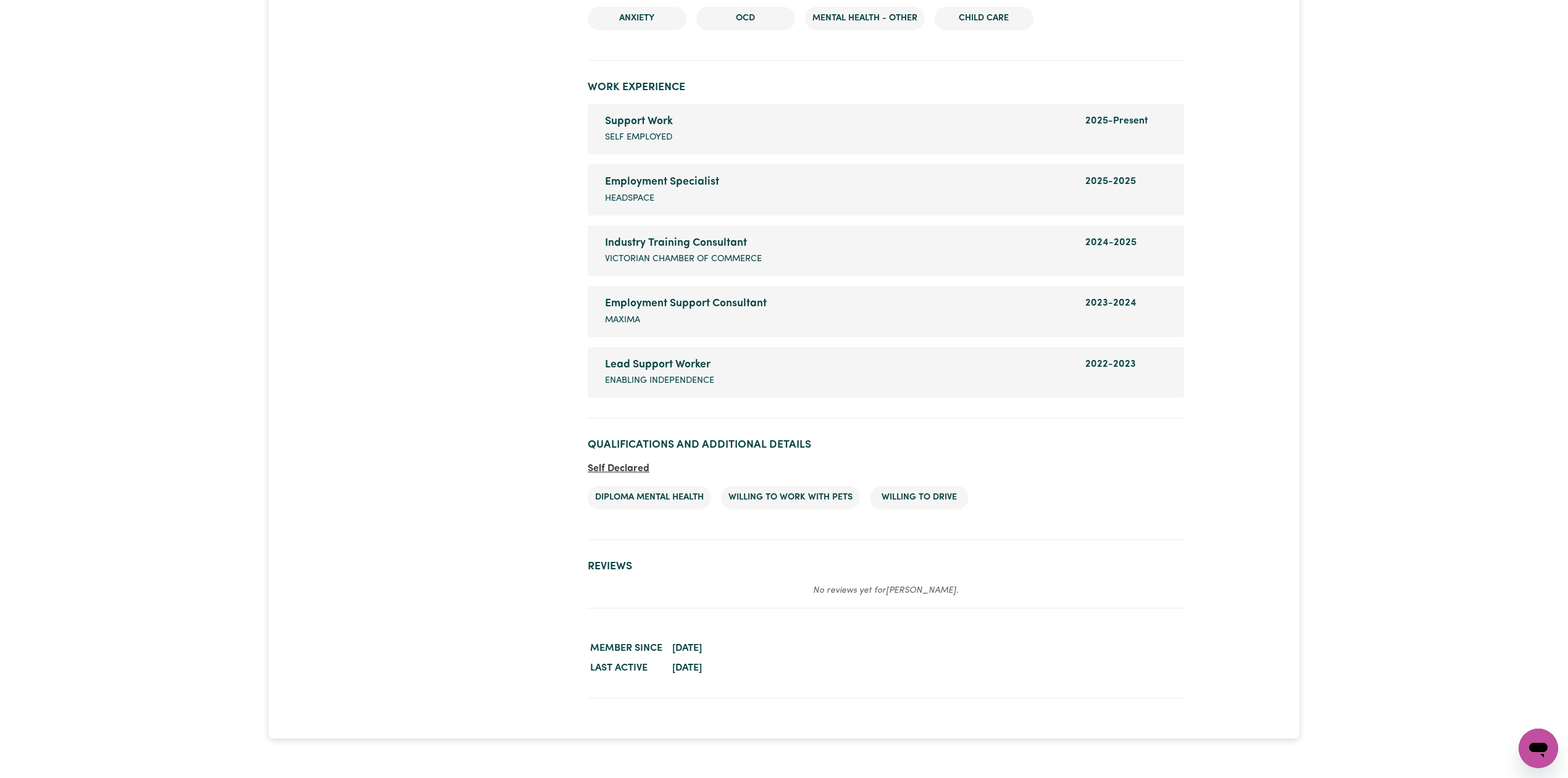
scroll to position [1893, 0]
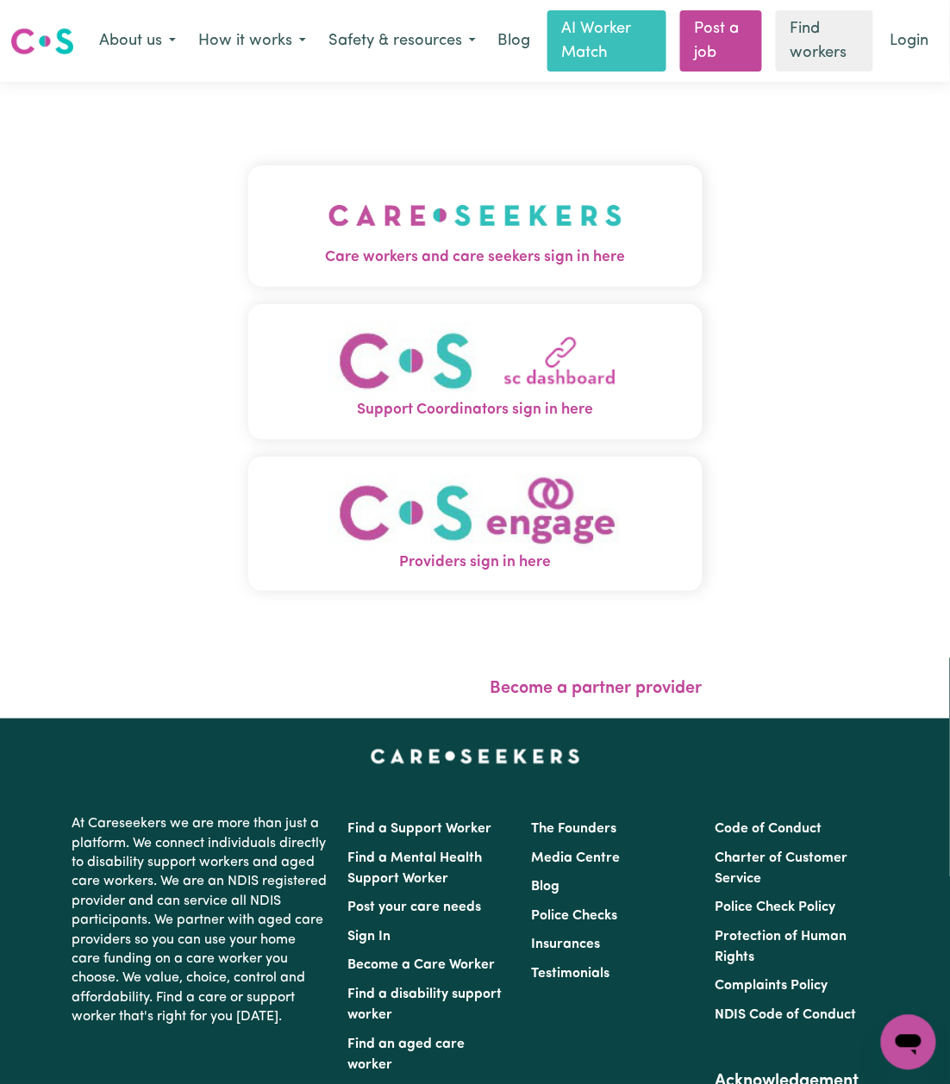
click at [359, 221] on img "Care workers and care seekers sign in here" at bounding box center [475, 216] width 294 height 64
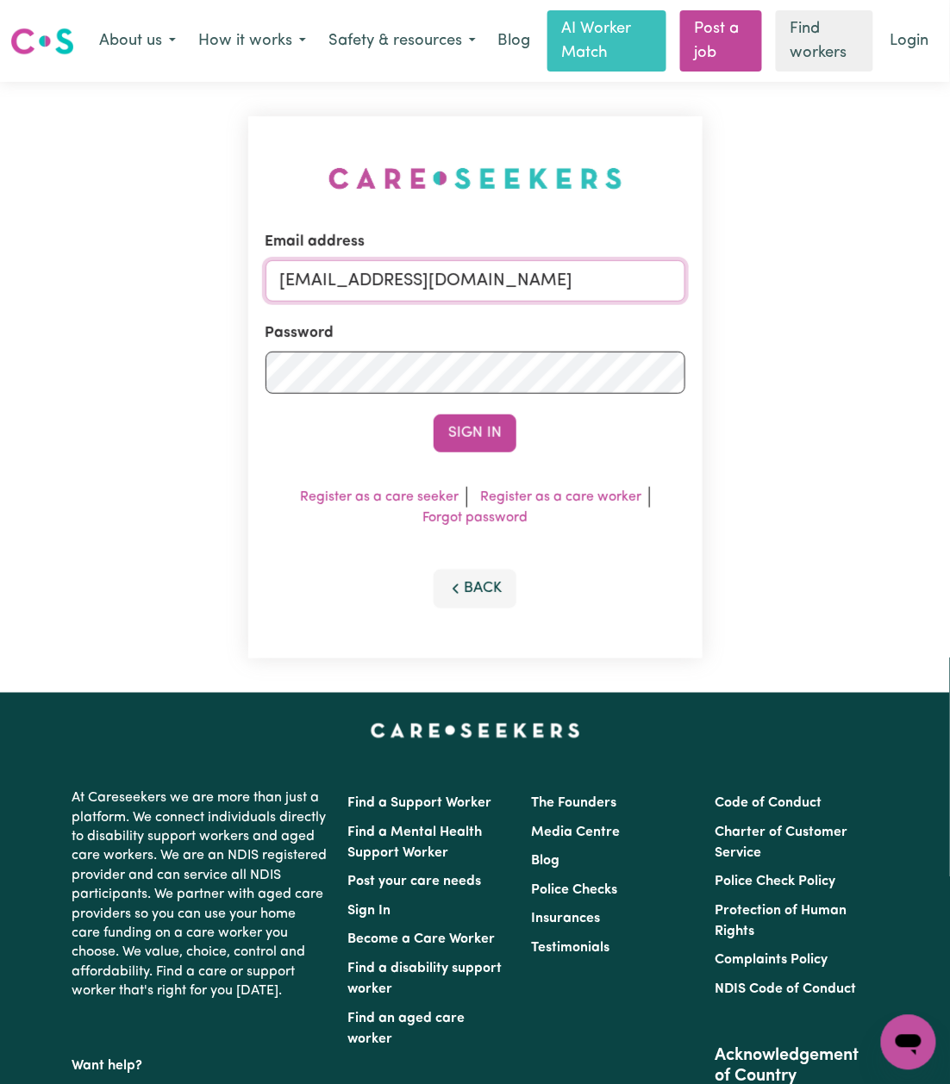
click at [362, 287] on input "[EMAIL_ADDRESS][DOMAIN_NAME]" at bounding box center [475, 280] width 420 height 41
drag, startPoint x: 370, startPoint y: 283, endPoint x: 820, endPoint y: 290, distance: 450.8
click at [820, 290] on div "Email address Superuser~a.miller1988@live.com.au Password Sign In Register as a…" at bounding box center [475, 387] width 950 height 611
type input "[EMAIL_ADDRESS][DOMAIN_NAME]"
click at [462, 415] on button "Sign In" at bounding box center [475, 434] width 83 height 38
